Goal: Task Accomplishment & Management: Use online tool/utility

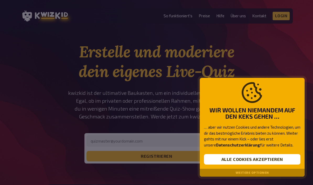
click at [278, 158] on button "Alle Cookies akzeptieren" at bounding box center [252, 159] width 97 height 11
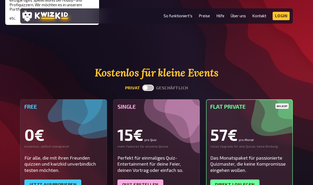
scroll to position [1284, 0]
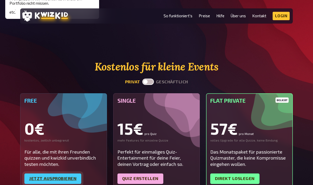
click at [40, 174] on link "Jetzt ausprobieren" at bounding box center [52, 179] width 57 height 11
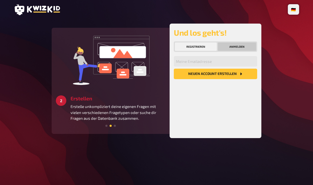
click at [242, 44] on button "Anmelden" at bounding box center [237, 47] width 38 height 8
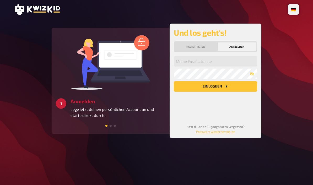
click at [208, 43] on button "Registrieren" at bounding box center [196, 47] width 42 height 8
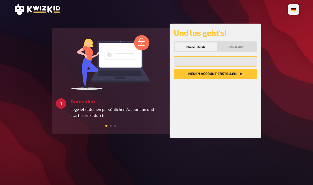
click at [231, 57] on input "email" at bounding box center [215, 61] width 83 height 11
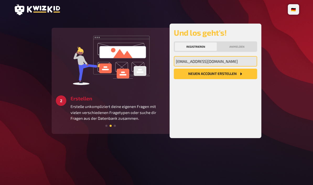
type input "[EMAIL_ADDRESS][DOMAIN_NAME]"
click at [216, 74] on button "Neuen Account Erstellen" at bounding box center [215, 74] width 83 height 11
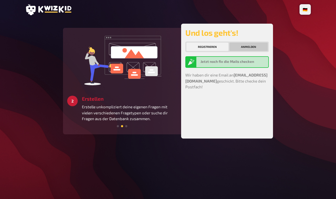
click at [252, 47] on button "Anmelden" at bounding box center [248, 47] width 38 height 8
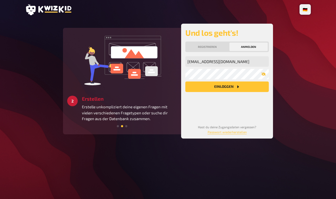
click at [264, 75] on icon "button" at bounding box center [264, 74] width 4 height 4
click at [262, 75] on icon "button" at bounding box center [264, 74] width 4 height 4
click at [250, 88] on button "Einloggen" at bounding box center [226, 86] width 83 height 11
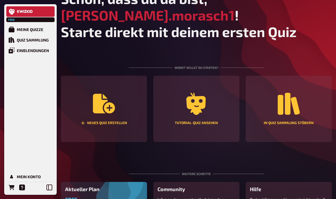
scroll to position [14, 0]
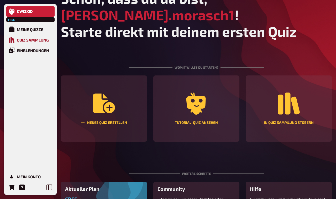
click at [18, 41] on div "Quiz Sammlung" at bounding box center [33, 40] width 32 height 5
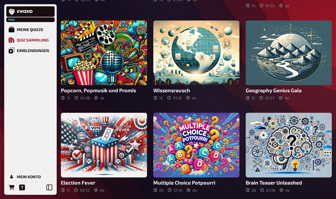
scroll to position [221, 0]
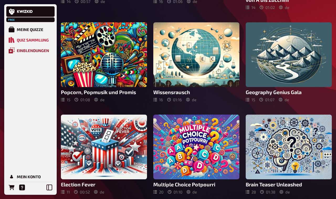
click at [19, 51] on div "Einblendungen" at bounding box center [33, 50] width 32 height 5
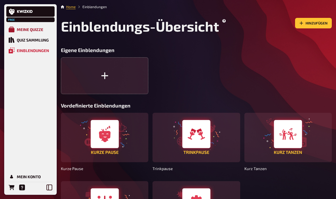
click at [19, 32] on div "Meine Quizze" at bounding box center [30, 29] width 27 height 5
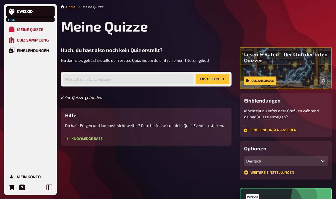
click at [13, 39] on icon "Quiz Sammlung" at bounding box center [12, 40] width 6 height 6
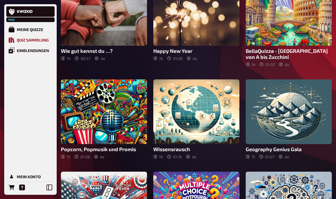
scroll to position [181, 0]
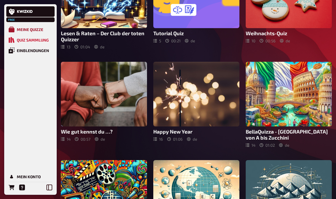
click at [15, 32] on link "Meine Quizze" at bounding box center [30, 29] width 48 height 11
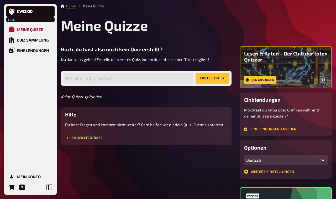
scroll to position [0, 0]
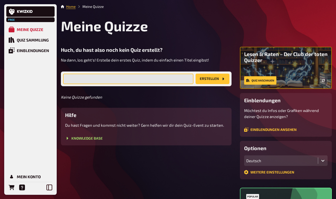
click at [83, 77] on input "text" at bounding box center [128, 79] width 130 height 11
type input "Deutsch"
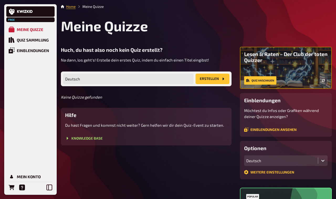
click at [209, 80] on button "Erstellen" at bounding box center [213, 79] width 34 height 11
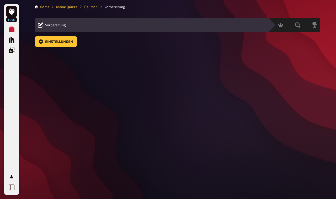
click at [211, 26] on div "Inhalte Bearbeiten Quiz Lobby" at bounding box center [167, 25] width 196 height 6
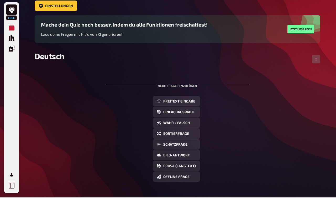
scroll to position [32, 0]
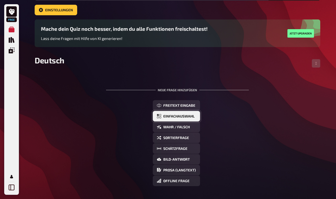
click at [192, 117] on span "Einfachauswahl" at bounding box center [178, 116] width 31 height 4
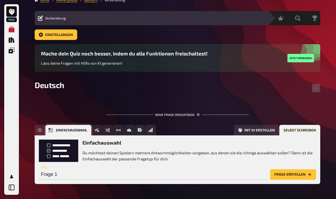
scroll to position [7, 0]
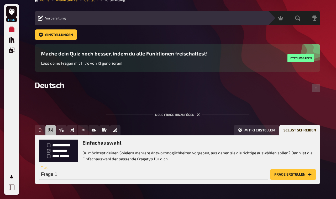
click at [165, 161] on p "Du möchtest deinen Spielern mehrere Antwortmöglichkeiten vorgeben, aus denen si…" at bounding box center [199, 156] width 234 height 12
click at [154, 178] on input "Frage 1" at bounding box center [153, 174] width 229 height 11
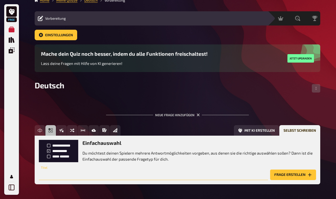
type input "H"
type input "W"
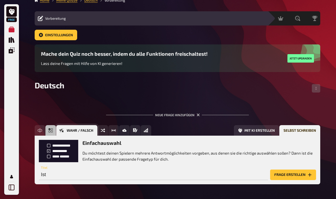
click at [61, 131] on icon "Wahr / Falsch" at bounding box center [61, 130] width 4 height 4
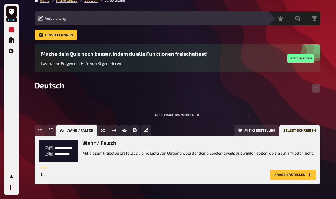
scroll to position [7, 0]
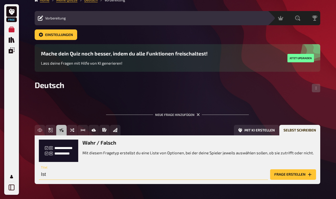
click at [60, 175] on input "Ist" at bounding box center [153, 174] width 229 height 11
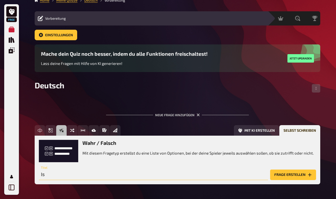
type input "I"
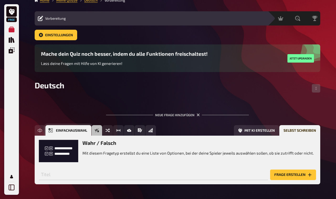
click at [47, 130] on button "Einfachauswahl" at bounding box center [68, 130] width 46 height 11
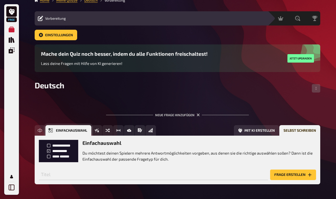
scroll to position [7, 0]
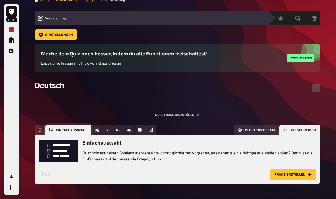
click at [104, 129] on button "Sortierfrage" at bounding box center [107, 130] width 11 height 11
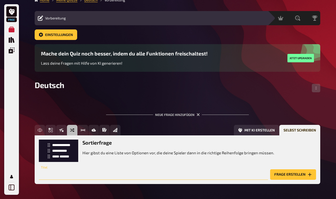
click at [63, 179] on input "text" at bounding box center [153, 174] width 229 height 11
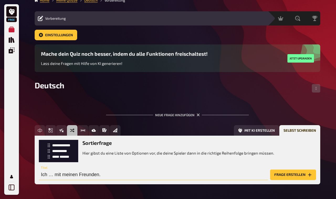
click at [51, 177] on input "Ich … mit meinen Freunden." at bounding box center [153, 174] width 229 height 11
type input "Ich … mich mit meinen Freunden."
click at [293, 176] on button "Frage erstellen" at bounding box center [293, 174] width 46 height 11
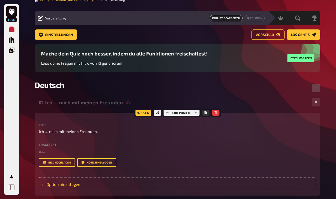
click at [252, 185] on div "Option hinzufügen" at bounding box center [177, 184] width 277 height 14
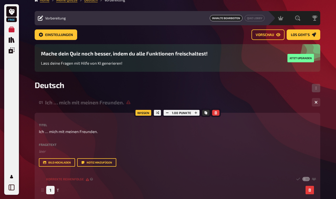
scroll to position [7, 0]
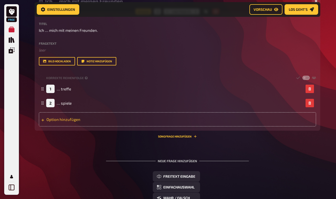
click at [54, 123] on div "Option hinzufügen" at bounding box center [177, 119] width 277 height 14
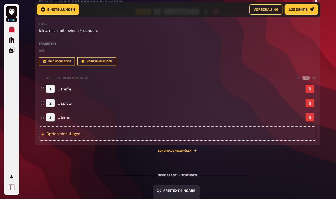
click at [59, 137] on div "Option hinzufügen" at bounding box center [177, 133] width 277 height 14
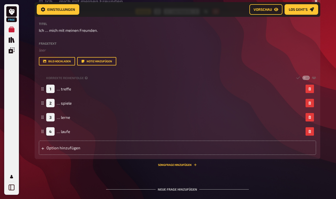
click at [276, 178] on div "01 Ich … mich mit meinen Freunden. 4 Wissen 1.00 Punkte Titel Ich … mich mit me…" at bounding box center [178, 144] width 286 height 299
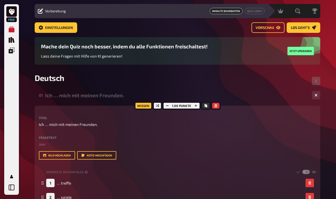
scroll to position [13, 0]
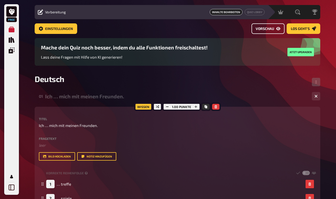
click at [265, 31] on span "Vorschau" at bounding box center [265, 29] width 18 height 4
